Goal: Entertainment & Leisure: Consume media (video, audio)

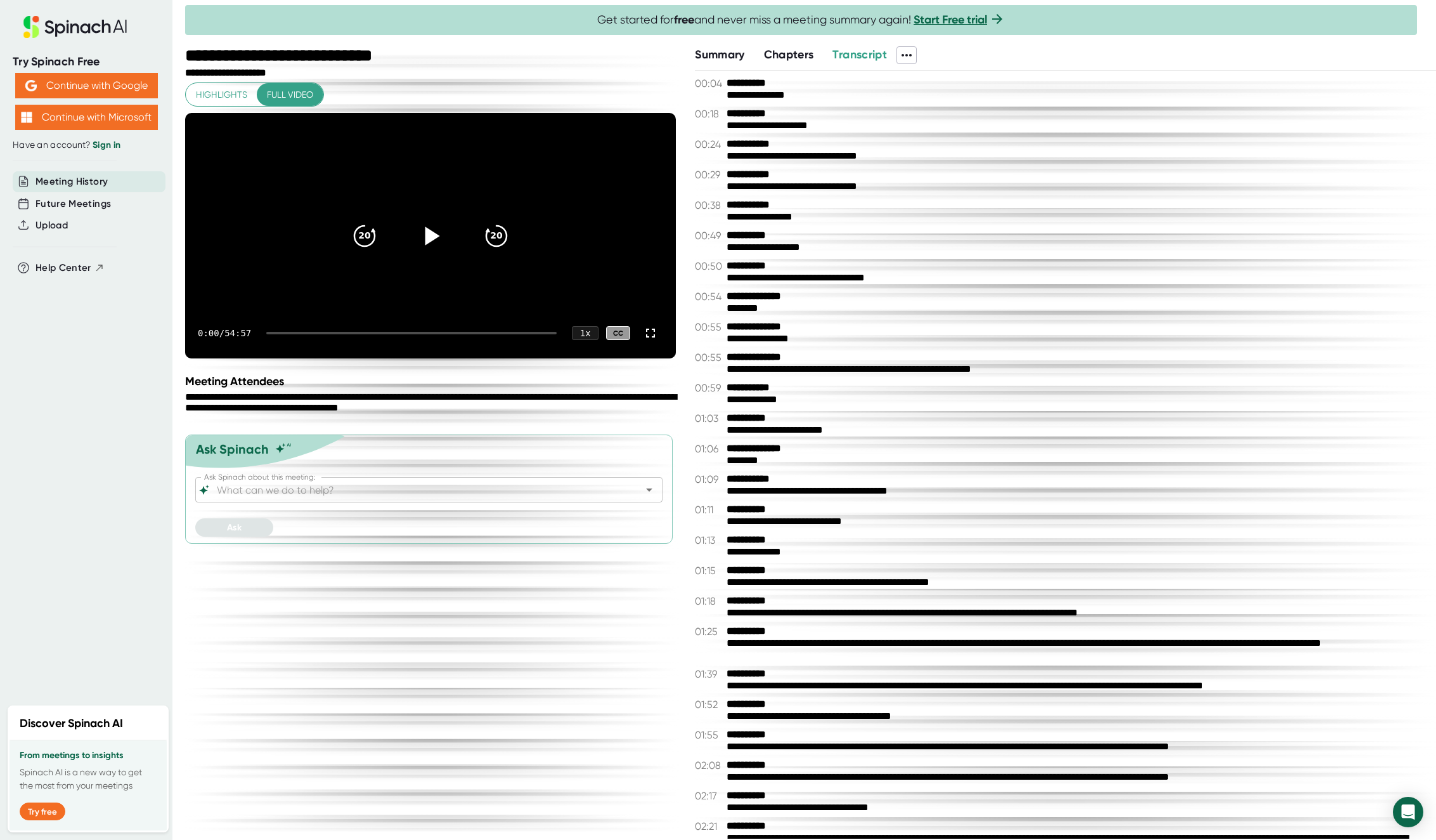
scroll to position [571, 0]
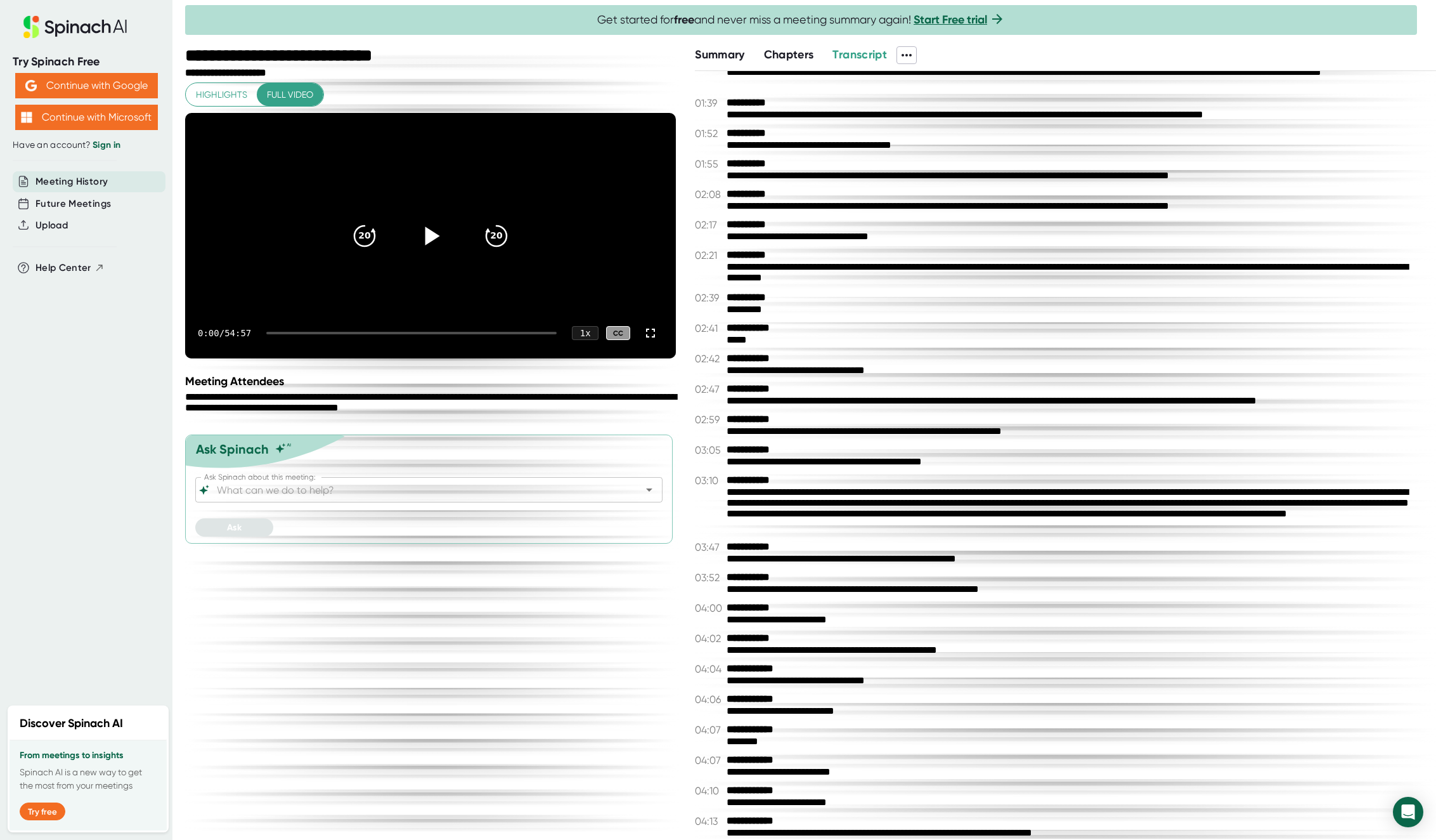
click at [435, 246] on icon at bounding box center [431, 236] width 32 height 32
click at [289, 334] on div at bounding box center [412, 333] width 290 height 3
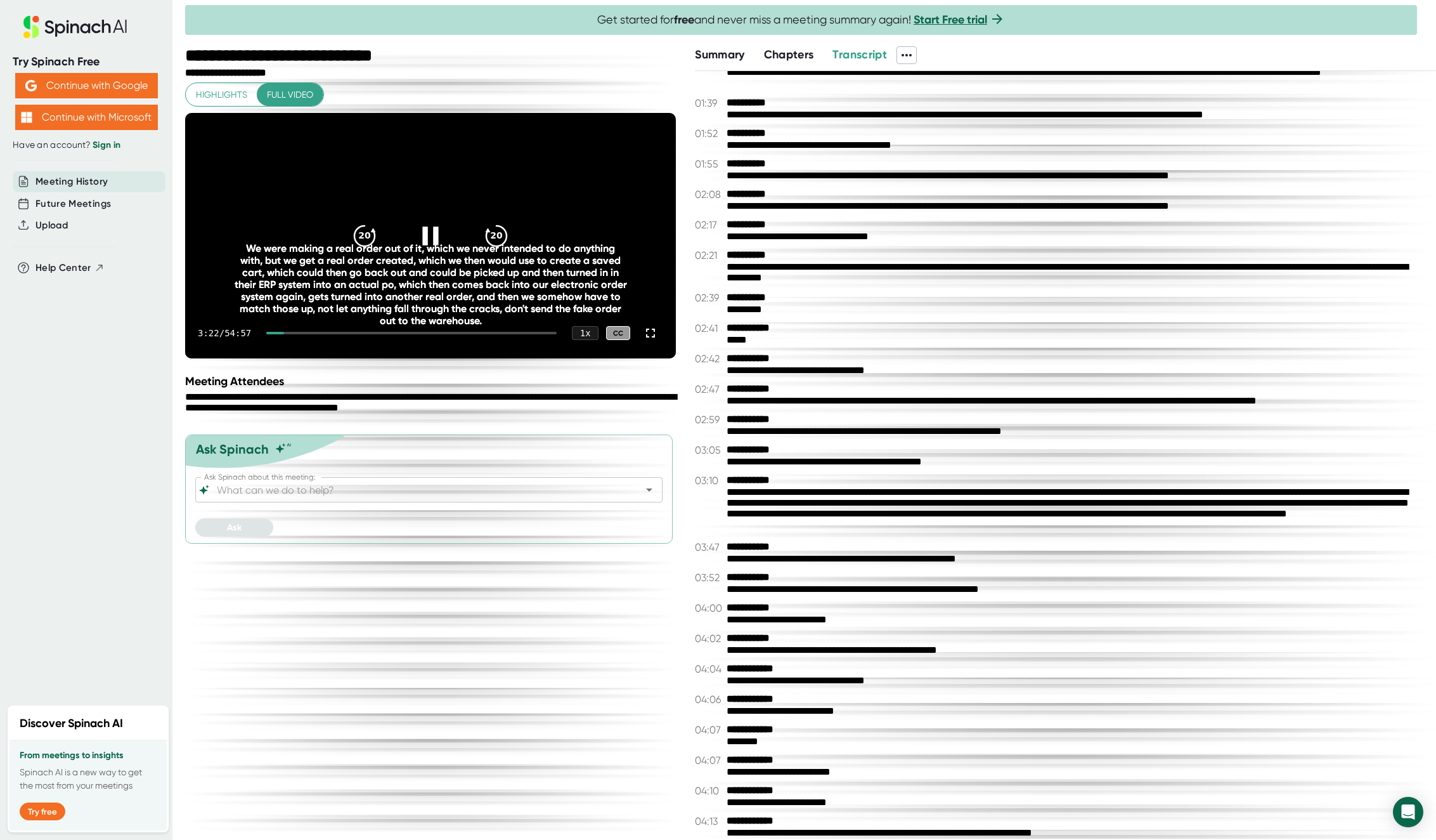
click at [306, 334] on div at bounding box center [412, 333] width 290 height 3
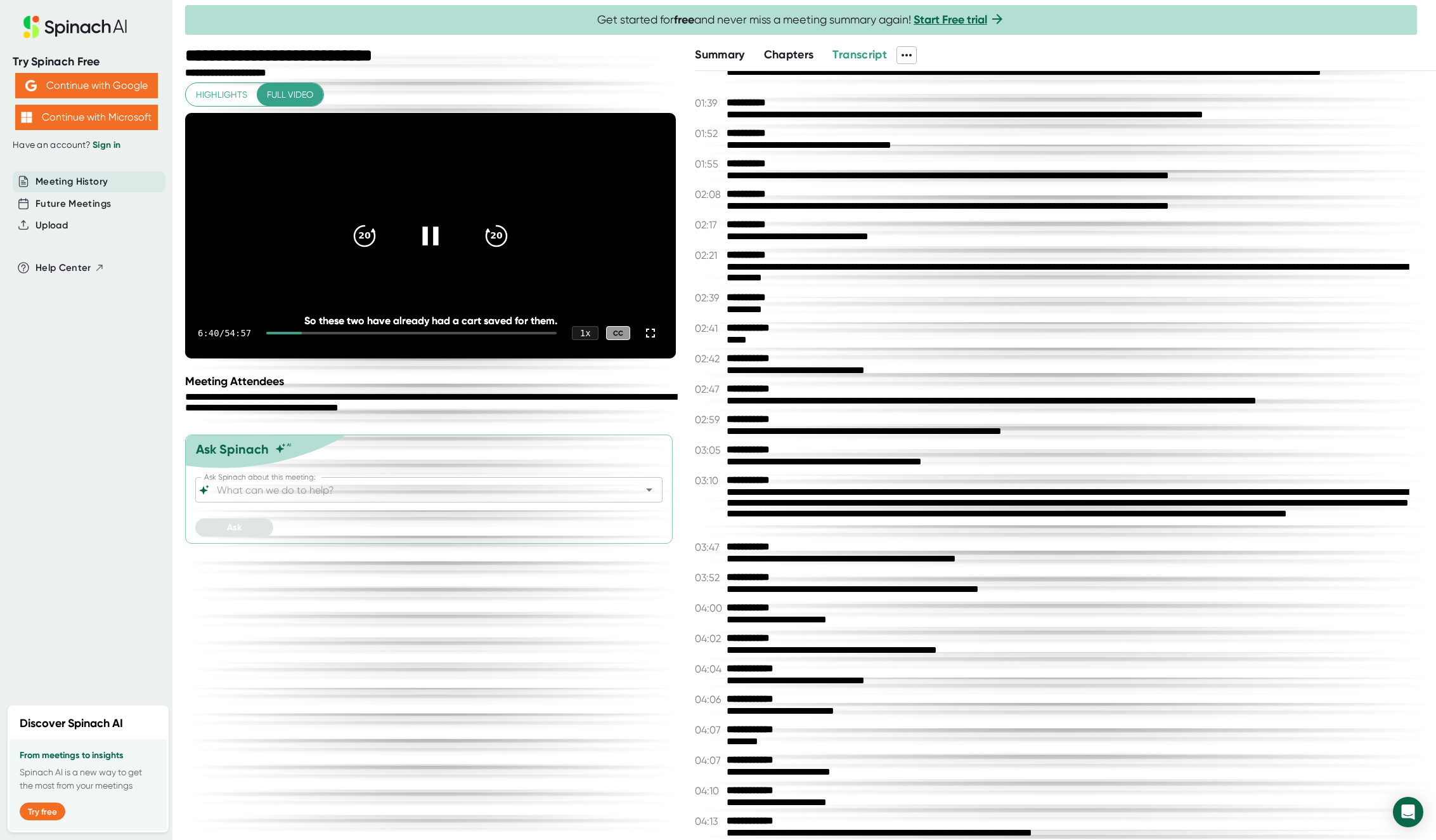
click at [324, 334] on div at bounding box center [412, 333] width 290 height 3
click at [330, 334] on div at bounding box center [415, 333] width 285 height 3
click at [347, 334] on div at bounding box center [415, 333] width 285 height 3
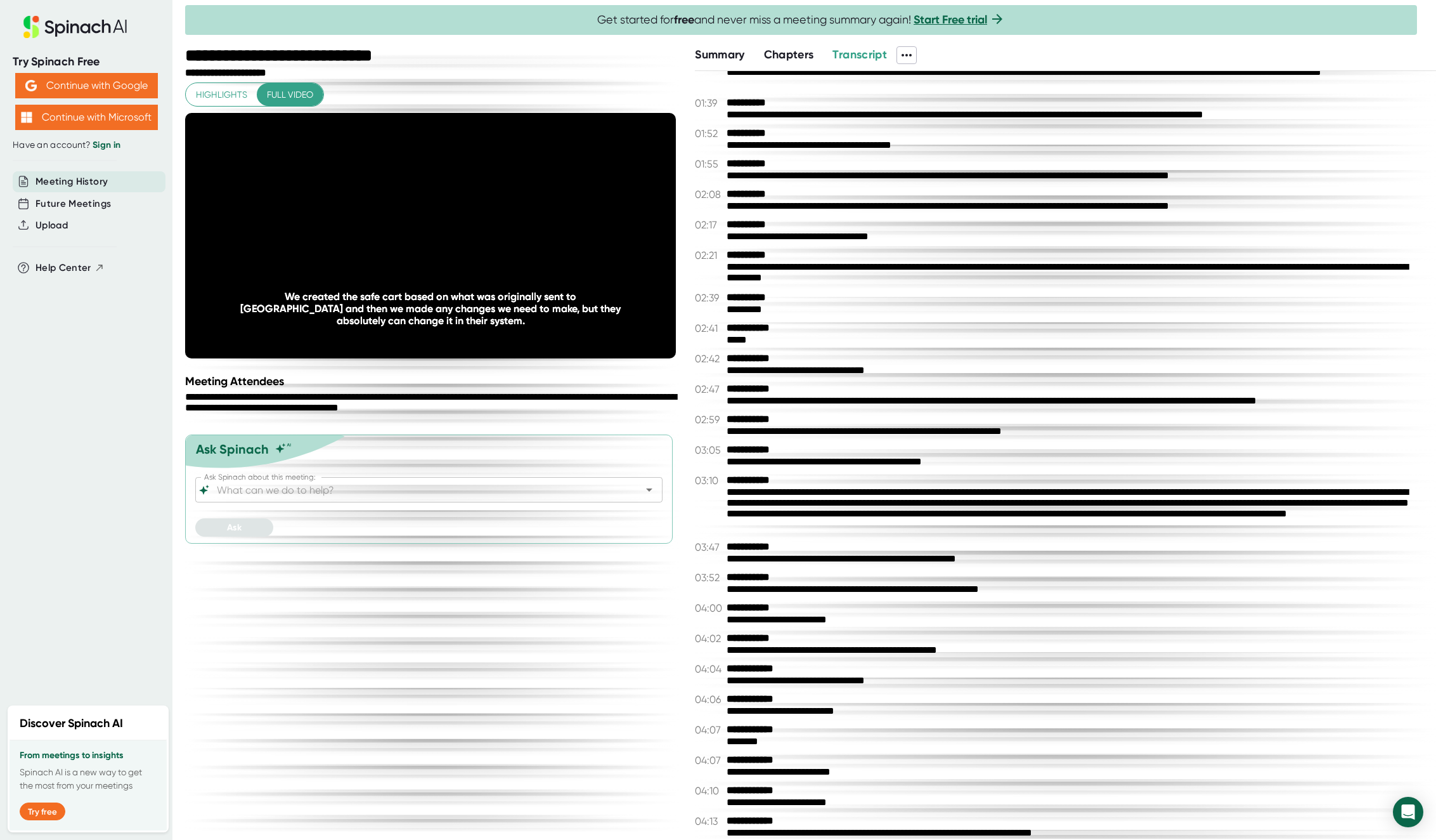
click at [303, 98] on span "Full video" at bounding box center [289, 95] width 46 height 16
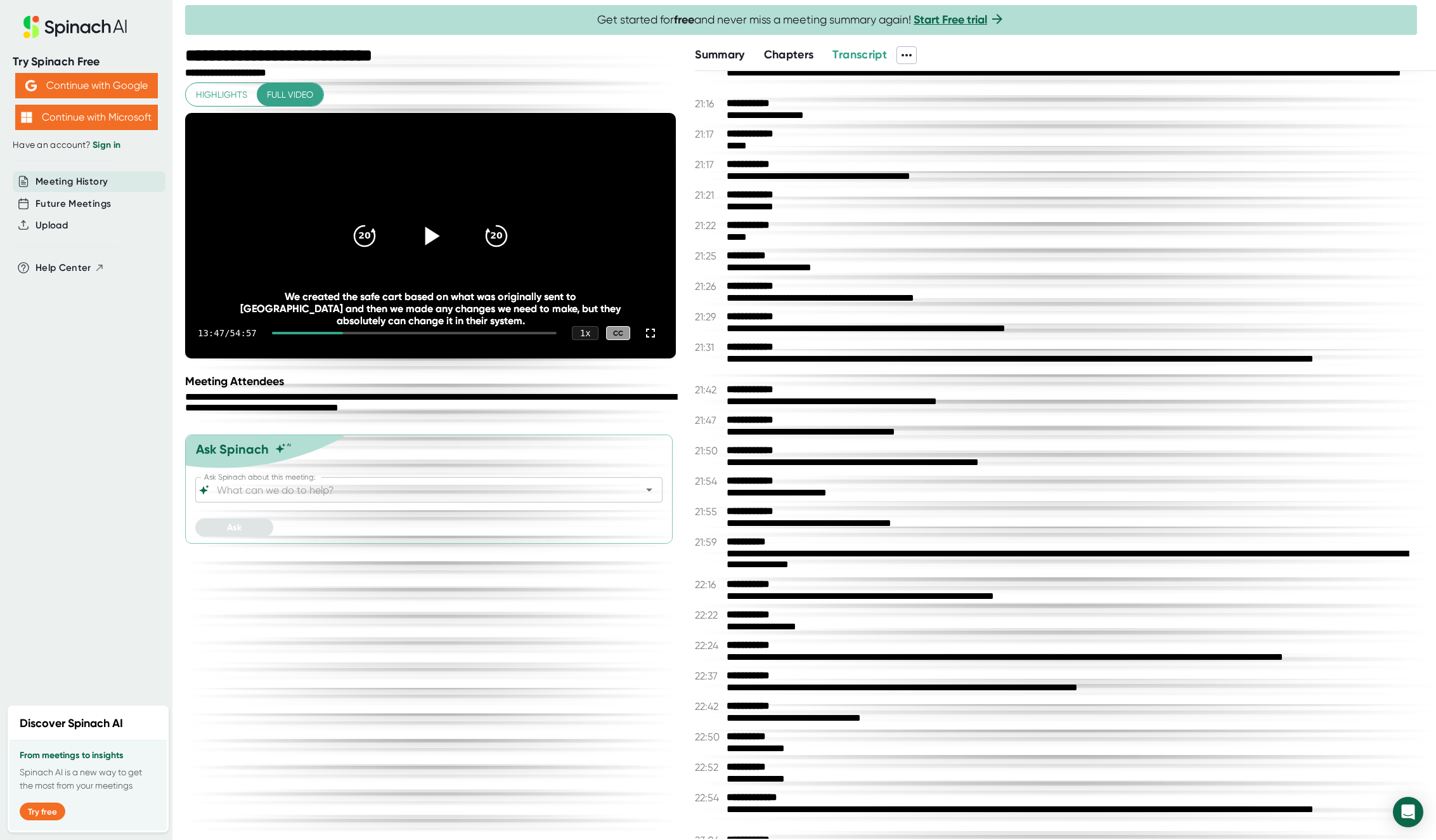
scroll to position [8055, 0]
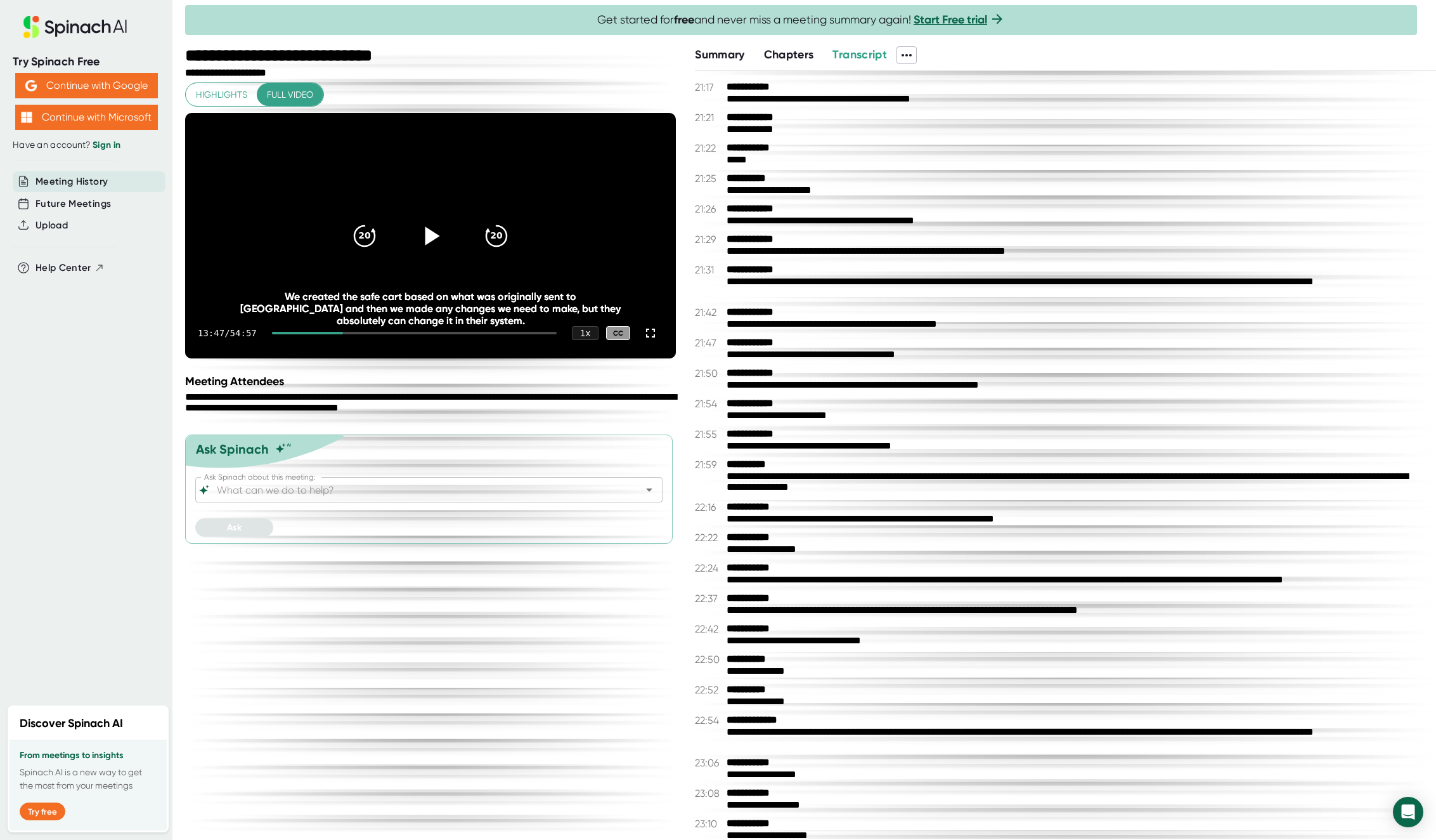
click at [429, 251] on icon at bounding box center [431, 236] width 32 height 32
click at [614, 340] on div "CC" at bounding box center [618, 333] width 24 height 14
click at [620, 340] on div "CC" at bounding box center [618, 333] width 24 height 14
click at [423, 251] on icon at bounding box center [431, 236] width 32 height 32
